Goal: Find specific fact: Find specific fact

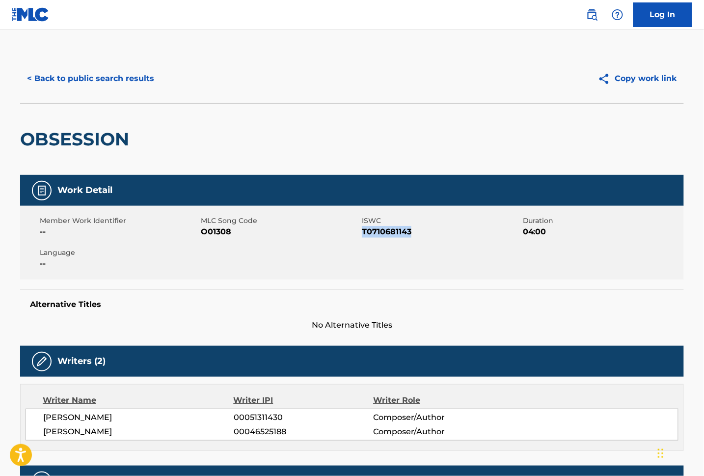
click at [89, 78] on button "< Back to public search results" at bounding box center [90, 78] width 141 height 25
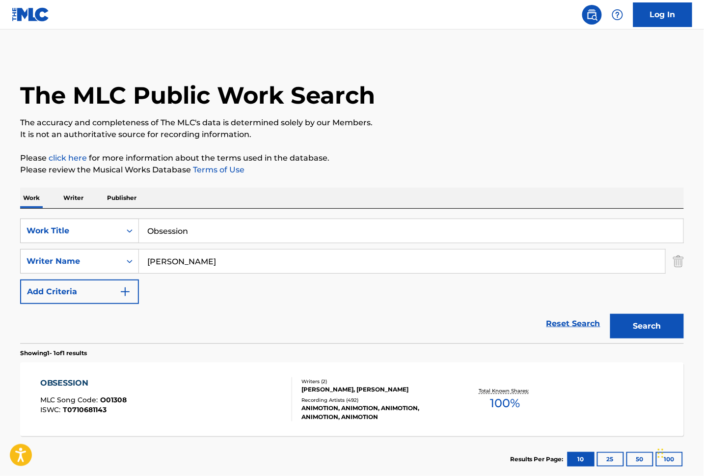
click at [678, 265] on img "Search Form" at bounding box center [678, 261] width 11 height 25
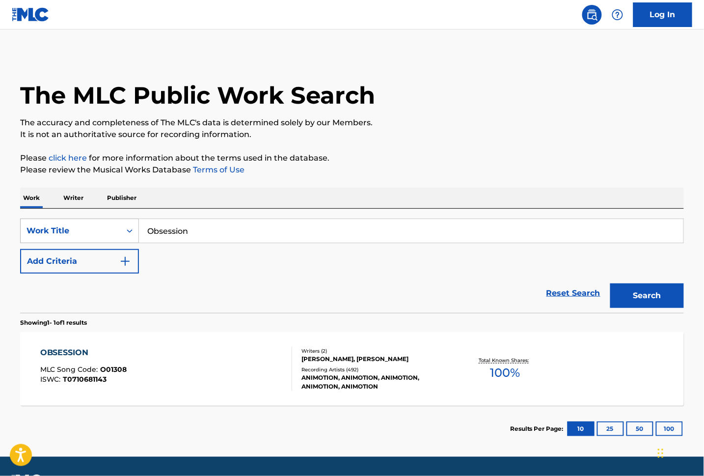
click at [118, 229] on div "Work Title" at bounding box center [71, 230] width 100 height 19
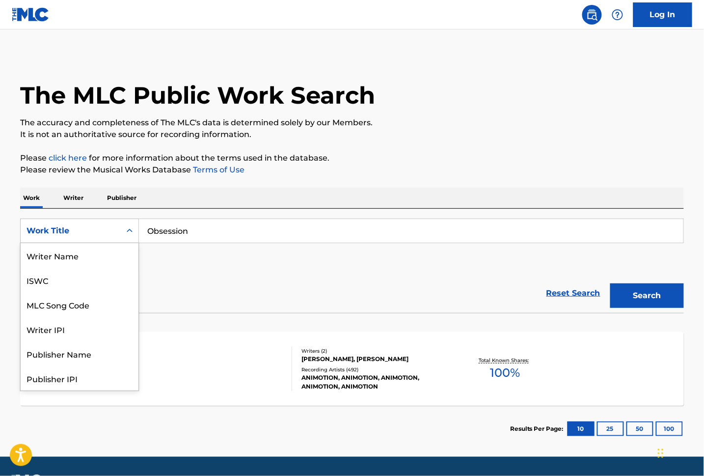
scroll to position [49, 0]
click at [63, 262] on div "MLC Song Code" at bounding box center [80, 255] width 118 height 25
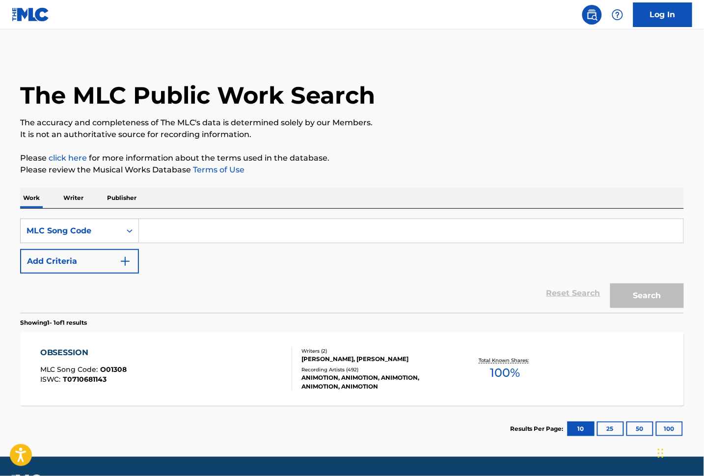
click at [189, 228] on input "Search Form" at bounding box center [411, 231] width 545 height 24
paste input "FI465V"
type input "FI465V"
click at [636, 295] on button "Search" at bounding box center [647, 295] width 74 height 25
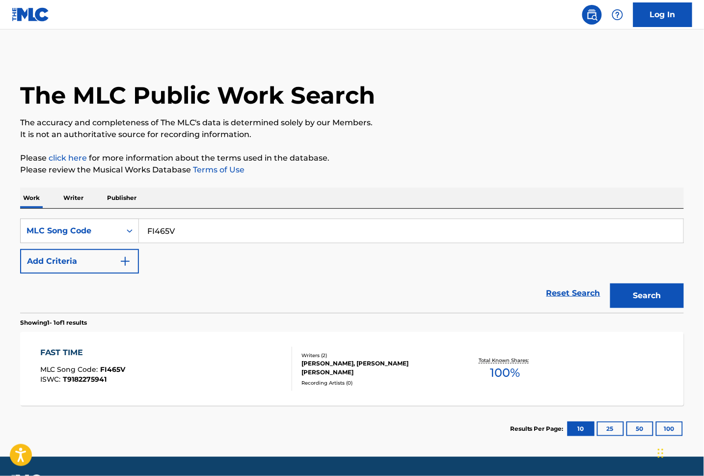
click at [177, 390] on div "FAST TIME MLC Song Code : FI465V ISWC : T9182275941 Writers ( 2 ) [PERSON_NAME]…" at bounding box center [352, 369] width 664 height 74
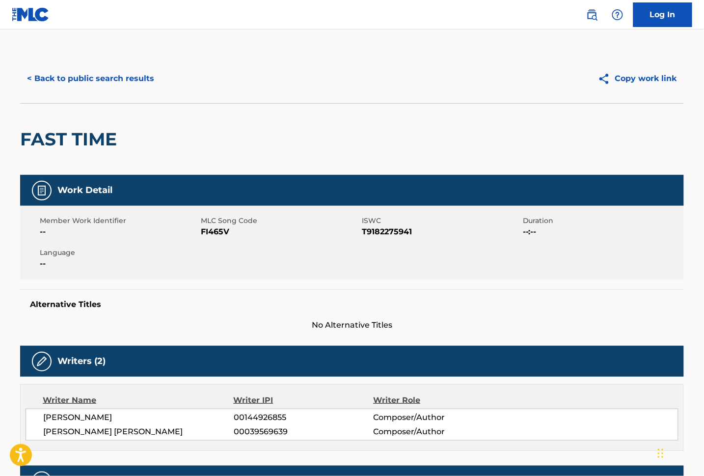
click at [122, 76] on button "< Back to public search results" at bounding box center [90, 78] width 141 height 25
